Goal: Transaction & Acquisition: Download file/media

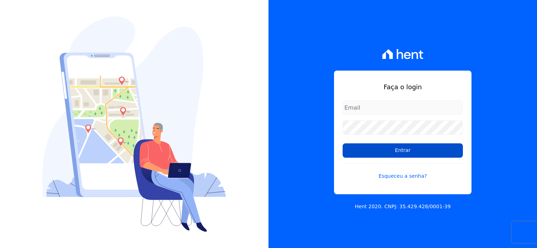
type input "[EMAIL_ADDRESS][DOMAIN_NAME]"
click at [401, 154] on input "Entrar" at bounding box center [402, 150] width 120 height 14
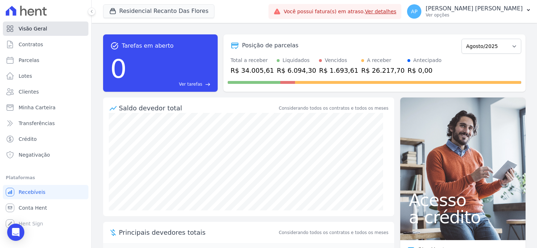
click at [24, 29] on span "Visão Geral" at bounding box center [33, 28] width 29 height 7
click at [29, 90] on span "Clientes" at bounding box center [29, 91] width 20 height 7
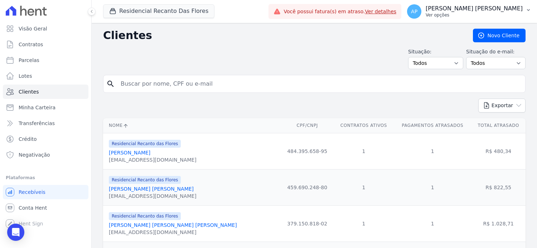
click at [508, 15] on p "Ver opções" at bounding box center [473, 15] width 97 height 6
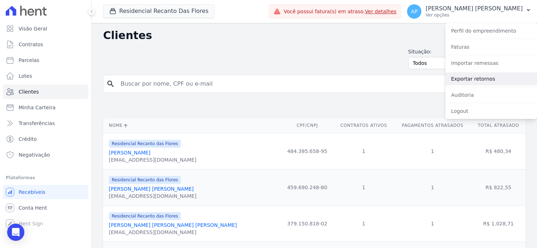
click at [464, 80] on link "Exportar retornos" at bounding box center [491, 78] width 92 height 13
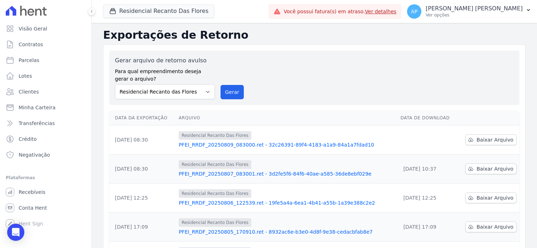
click at [333, 63] on div "Gerar arquivo de retorno avulso Para qual empreendimento deseja gerar o arquivo…" at bounding box center [314, 77] width 398 height 43
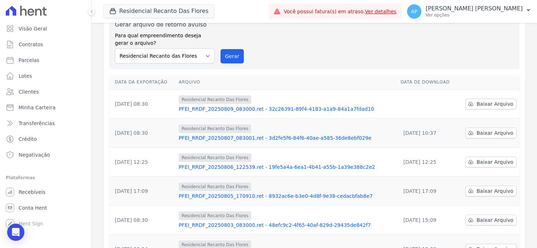
scroll to position [72, 0]
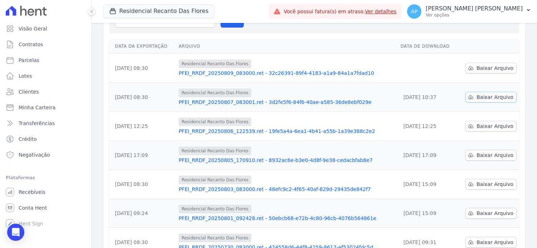
click at [485, 96] on span "Baixar Arquivo" at bounding box center [494, 96] width 37 height 7
click at [431, 60] on td at bounding box center [427, 68] width 60 height 29
click at [488, 66] on span "Baixar Arquivo" at bounding box center [494, 67] width 37 height 7
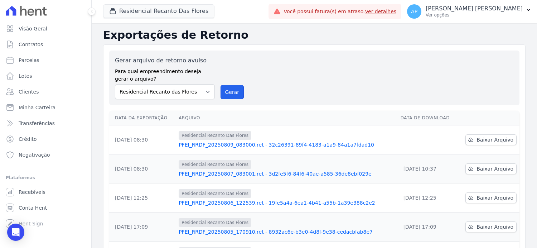
click at [227, 90] on button "Gerar" at bounding box center [232, 92] width 24 height 14
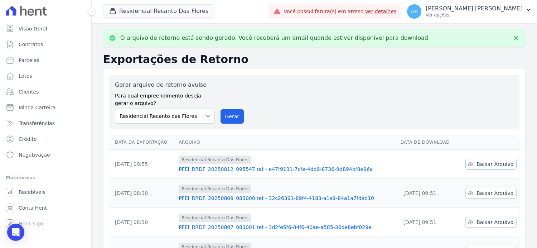
click at [490, 161] on span "Baixar Arquivo" at bounding box center [494, 163] width 37 height 7
